Goal: Answer question/provide support

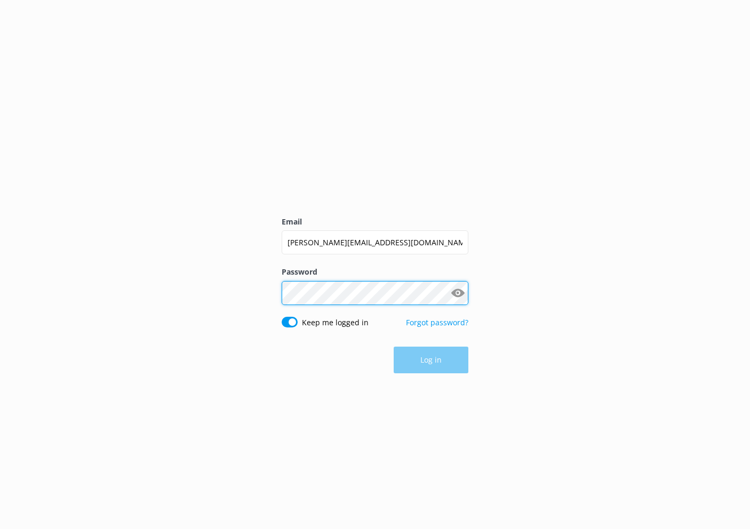
click at [431, 360] on button "Log in" at bounding box center [431, 360] width 75 height 27
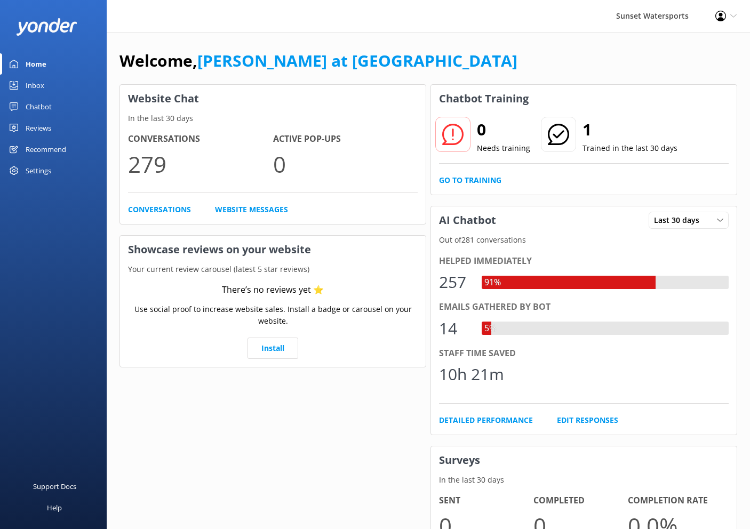
click at [25, 83] on link "Inbox" at bounding box center [53, 85] width 107 height 21
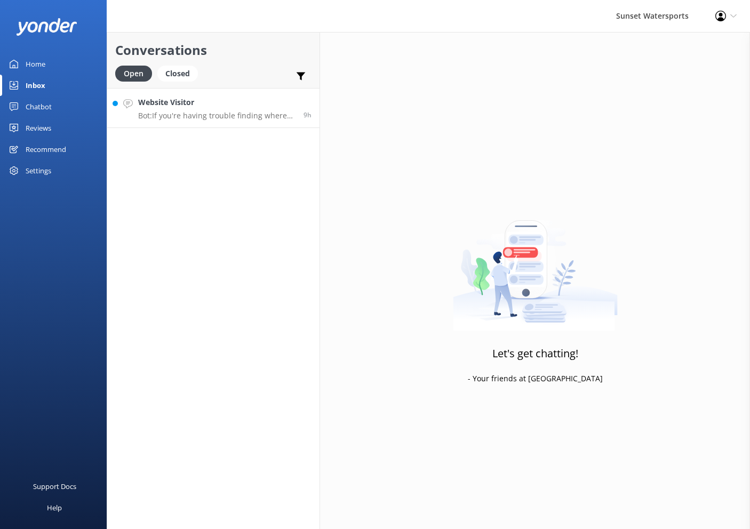
click at [244, 107] on h4 "Website Visitor" at bounding box center [216, 103] width 157 height 12
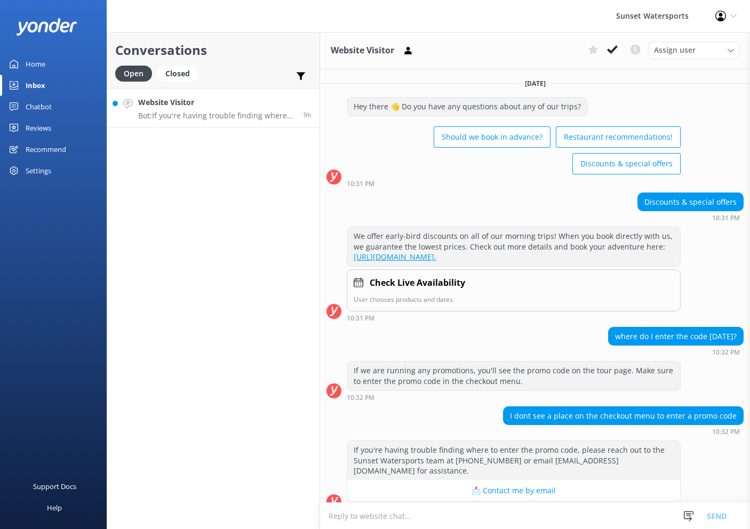
scroll to position [20, 0]
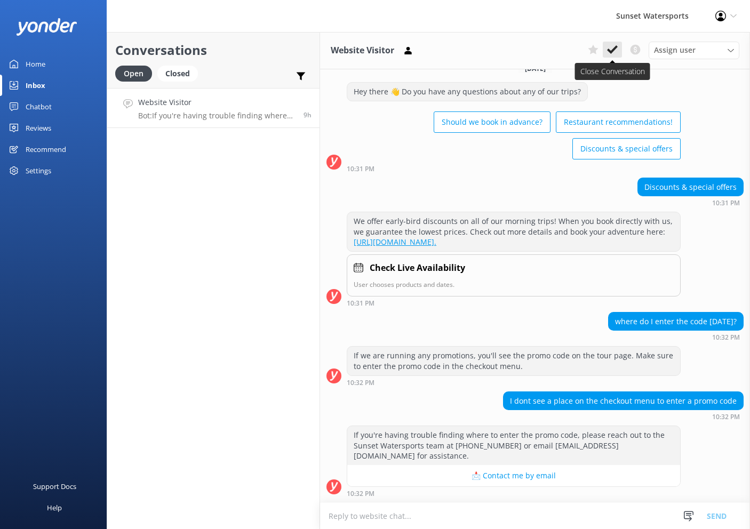
click at [615, 49] on use at bounding box center [612, 49] width 11 height 9
